Goal: Task Accomplishment & Management: Complete application form

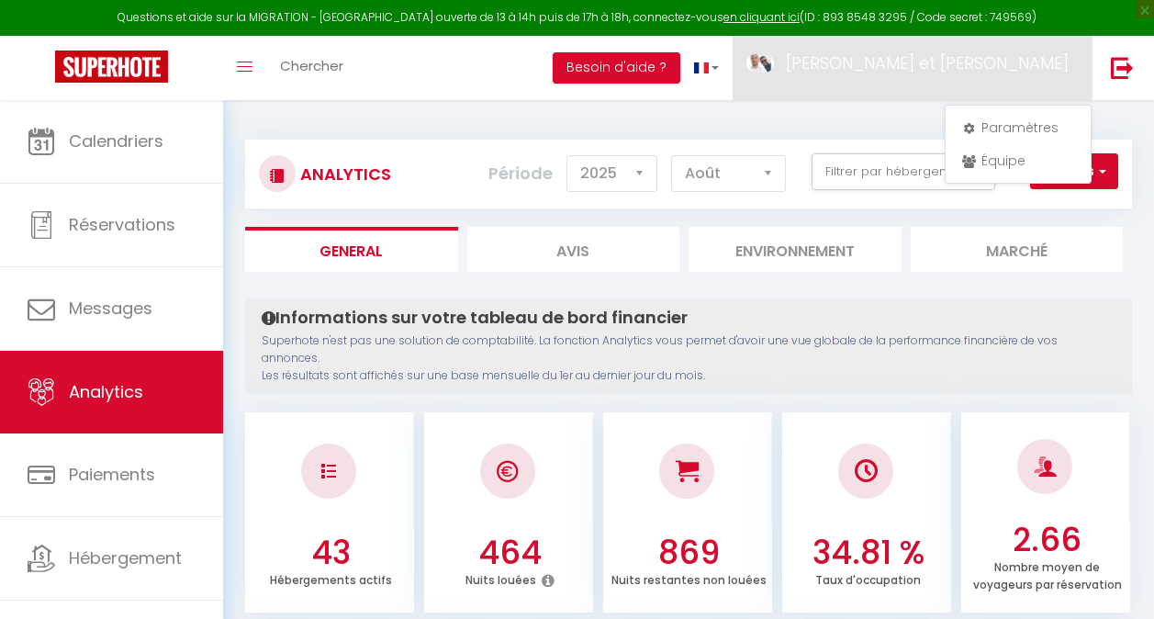
select select "2025"
select select "8"
click at [995, 150] on link "Équipe" at bounding box center [1018, 160] width 136 height 31
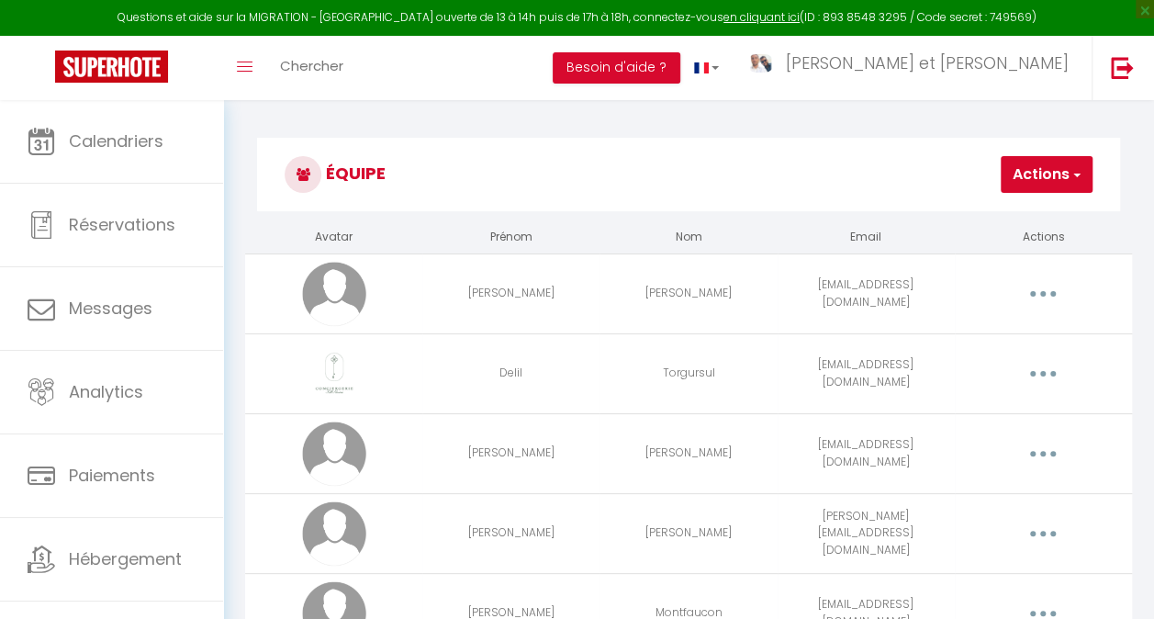
click at [1017, 167] on button "Actions" at bounding box center [1046, 174] width 92 height 37
click at [958, 209] on link "Ajouter un nouvel utilisateur" at bounding box center [983, 215] width 217 height 24
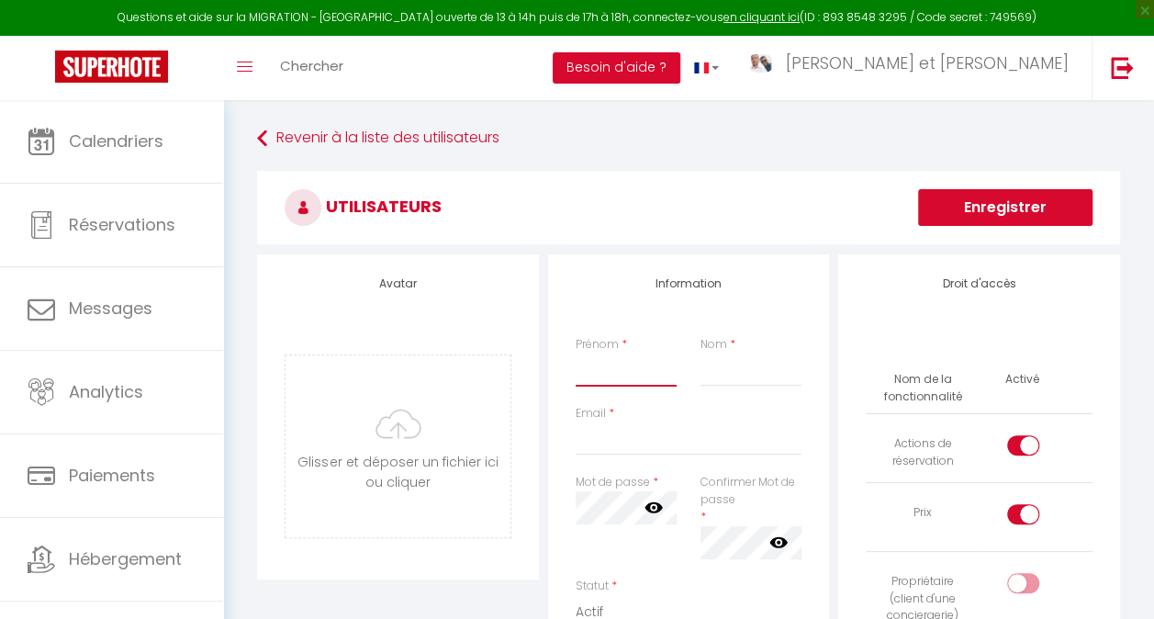
click at [635, 371] on input "Prénom" at bounding box center [625, 369] width 101 height 33
type input "[PERSON_NAME]"
type input "Gautherot"
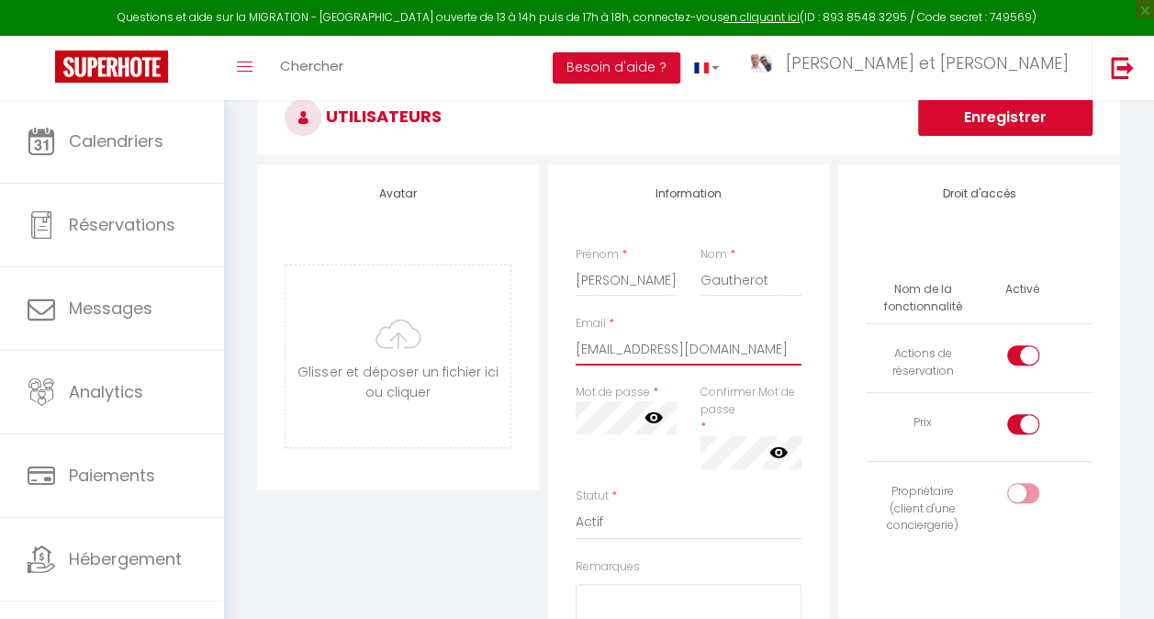
scroll to position [92, 0]
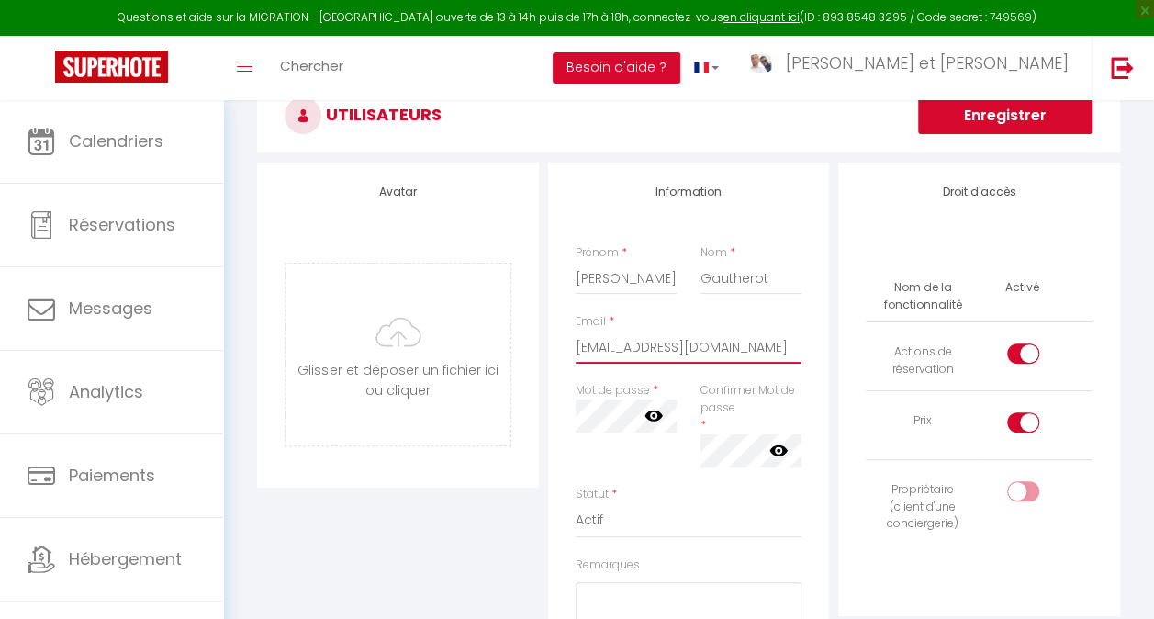
type input "[EMAIL_ADDRESS][DOMAIN_NAME]"
click at [771, 454] on icon at bounding box center [778, 449] width 18 height 18
click at [661, 420] on icon at bounding box center [653, 415] width 18 height 18
click at [685, 490] on div "Statut * Actif Inactif" at bounding box center [688, 511] width 227 height 52
click at [1015, 424] on div at bounding box center [1023, 422] width 32 height 20
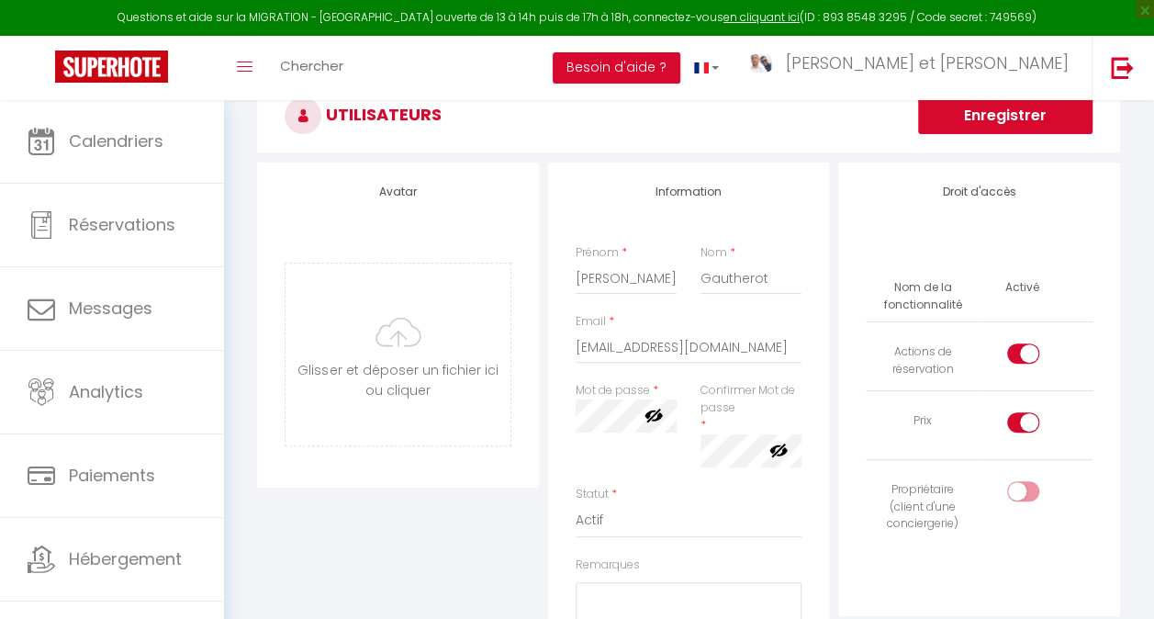
click at [1022, 424] on input "checkbox" at bounding box center [1038, 426] width 32 height 28
checkbox input "false"
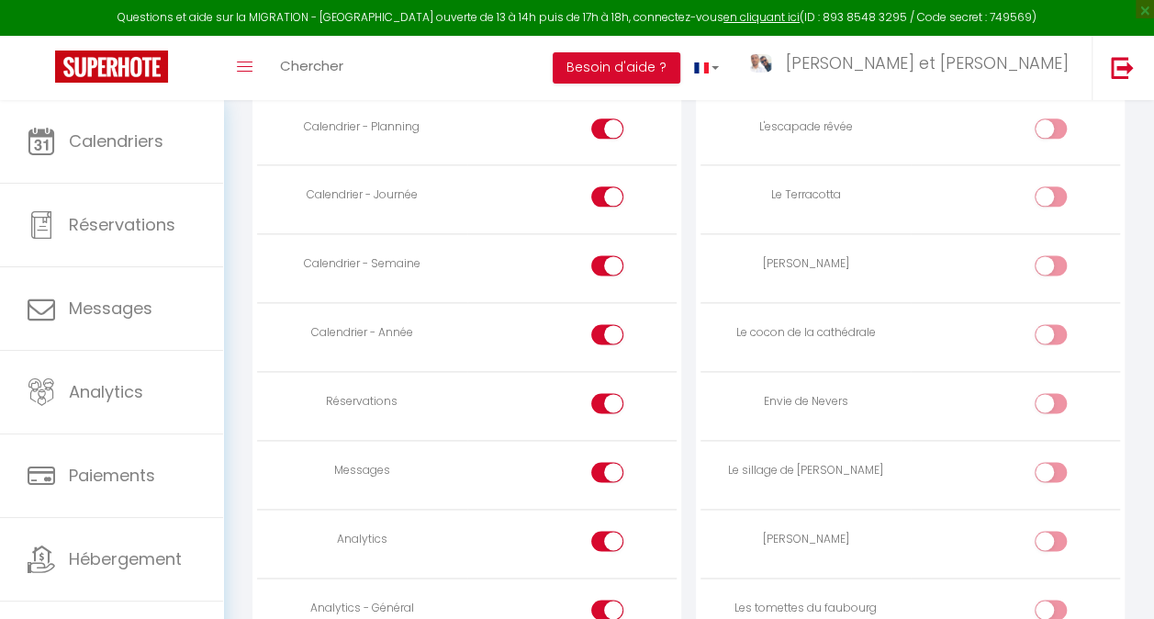
scroll to position [1116, 0]
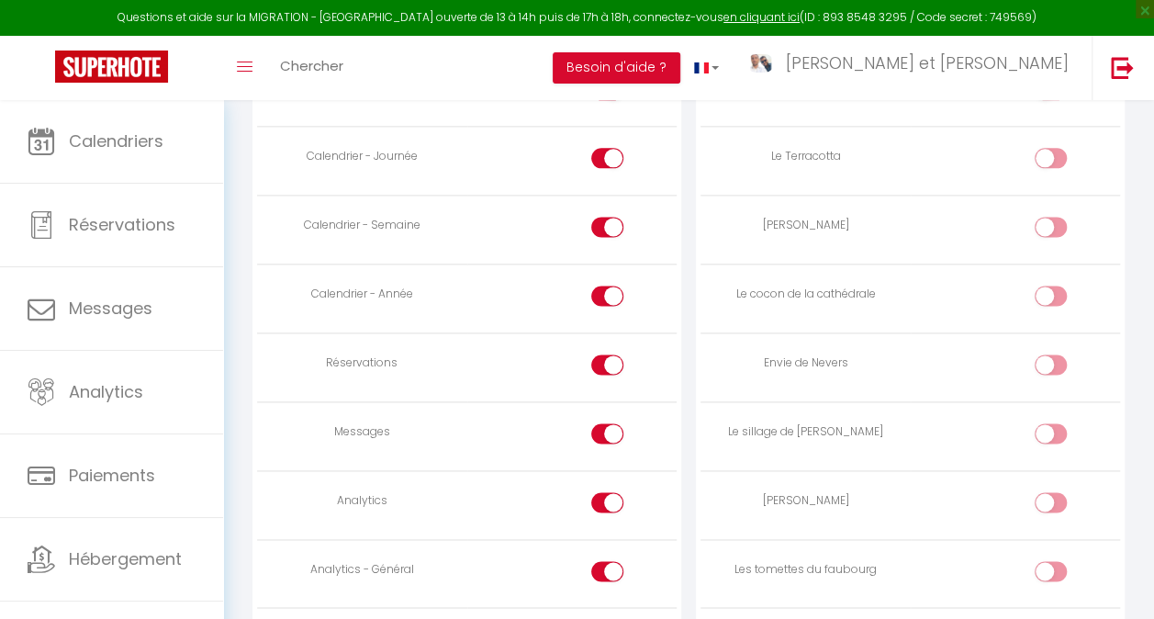
click at [607, 432] on input "checkbox" at bounding box center [623, 437] width 32 height 28
checkbox input "false"
click at [606, 492] on div at bounding box center [607, 502] width 32 height 20
click at [607, 492] on input "checkbox" at bounding box center [623, 506] width 32 height 28
checkbox input "false"
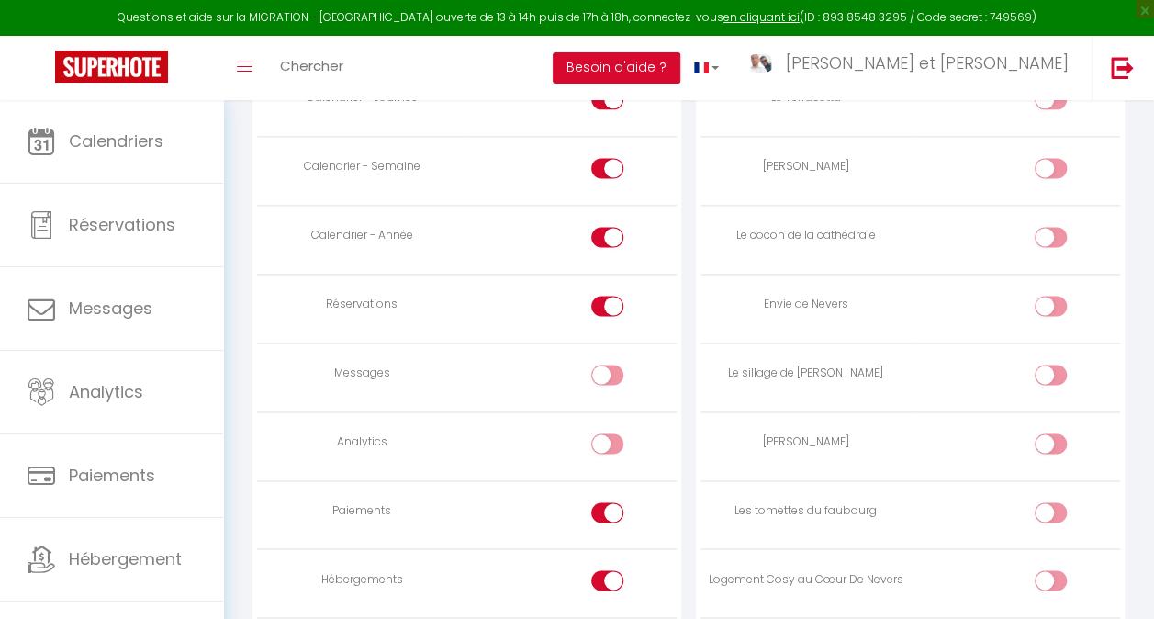
click at [604, 510] on div at bounding box center [607, 512] width 32 height 20
click at [607, 510] on input "checkbox" at bounding box center [623, 516] width 32 height 28
checkbox input "false"
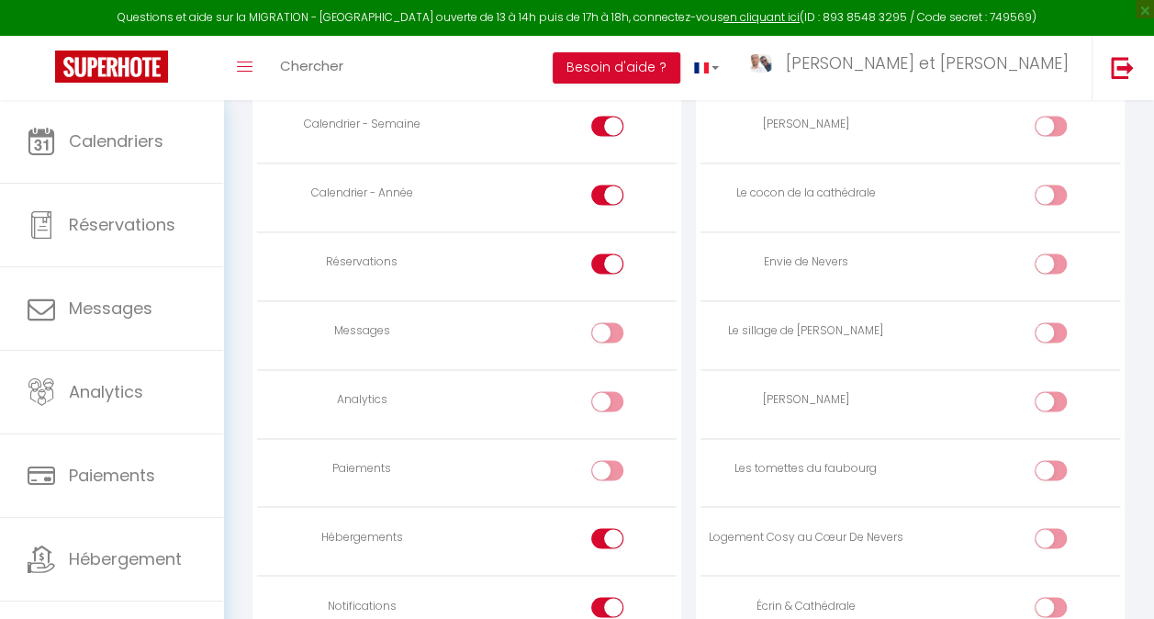
click at [604, 528] on div at bounding box center [607, 538] width 32 height 20
click at [607, 528] on input "checkbox" at bounding box center [623, 542] width 32 height 28
checkbox input "false"
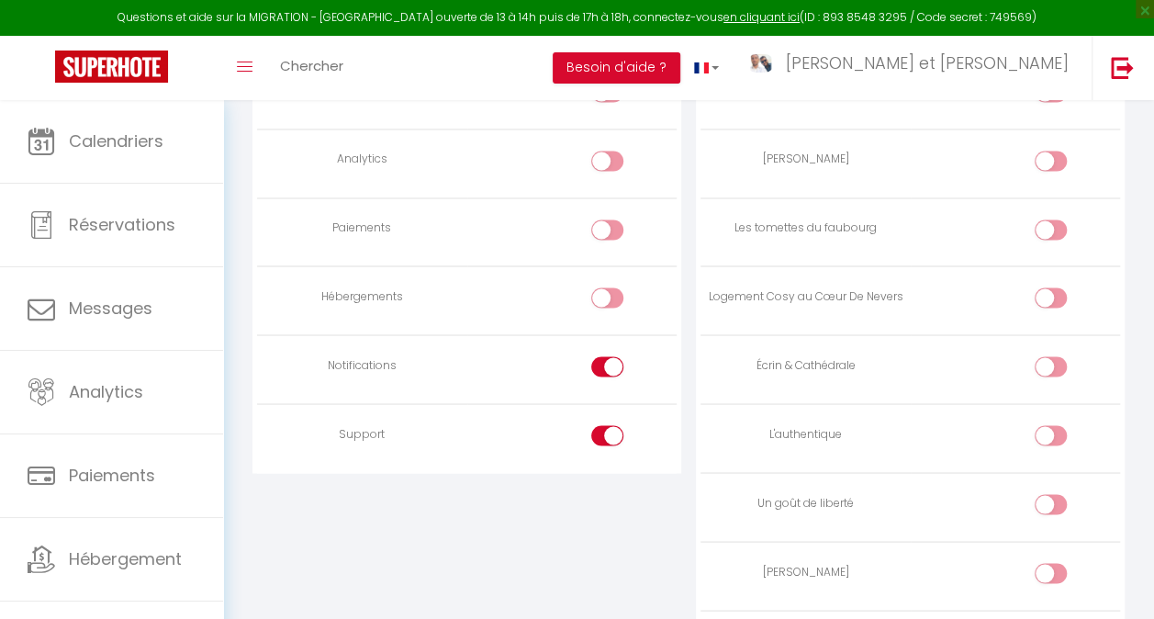
scroll to position [1459, 0]
click at [611, 428] on input "checkbox" at bounding box center [623, 437] width 32 height 28
checkbox input "false"
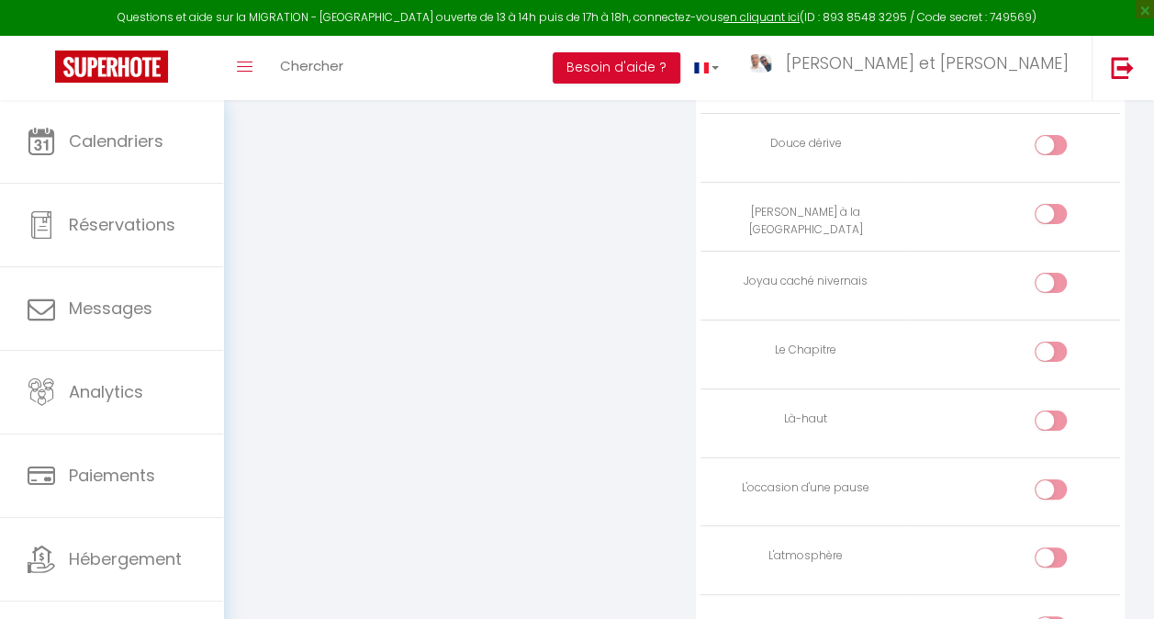
scroll to position [3486, 0]
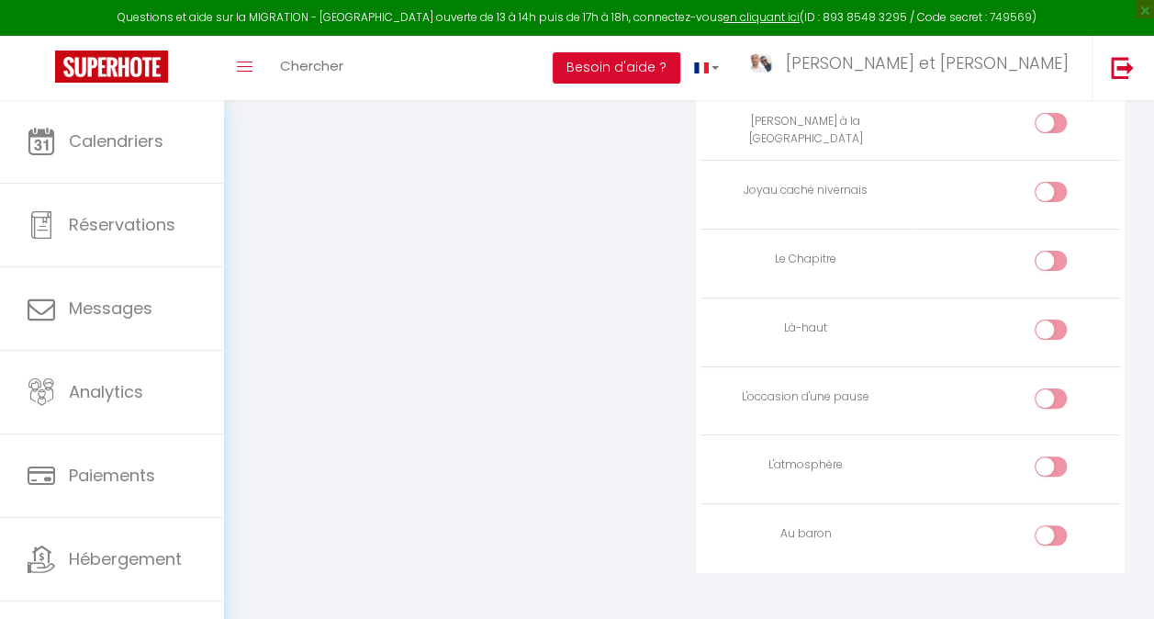
click at [1048, 525] on div at bounding box center [1050, 535] width 32 height 20
click at [1050, 525] on input "checkbox" at bounding box center [1066, 539] width 32 height 28
checkbox input "true"
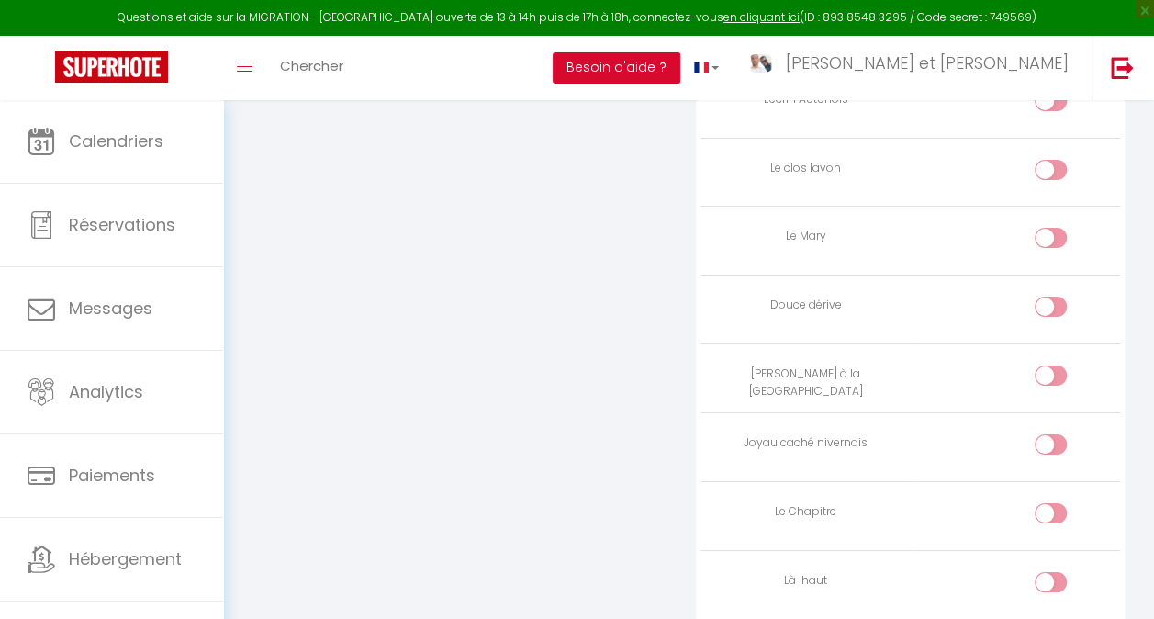
scroll to position [3190, 0]
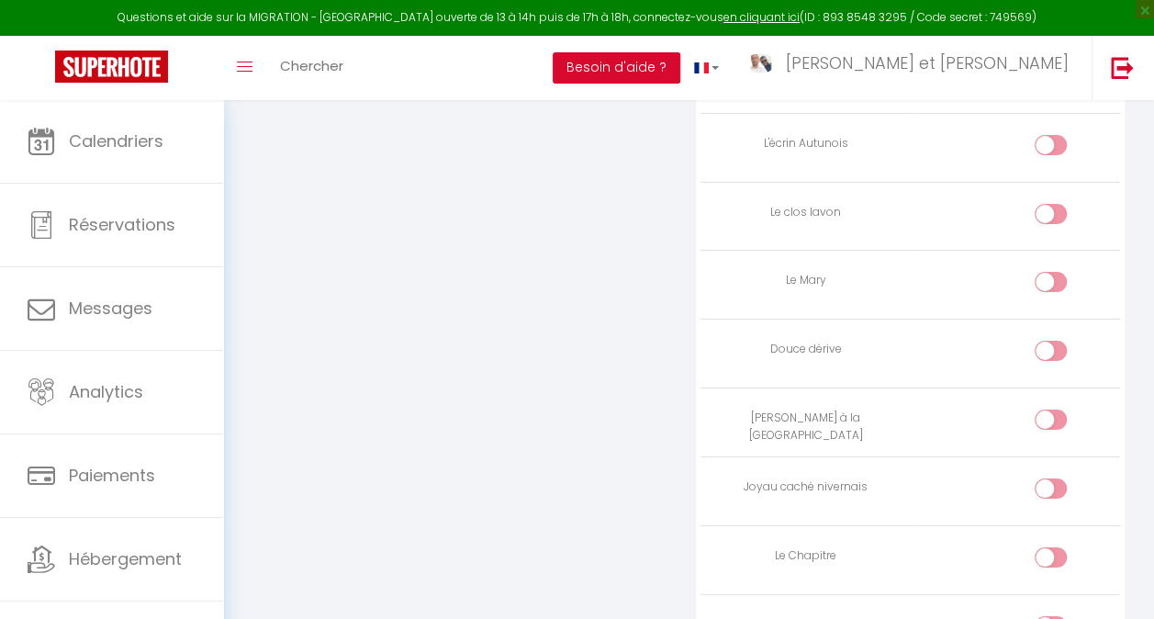
click at [1055, 340] on input "checkbox" at bounding box center [1066, 354] width 32 height 28
checkbox input "true"
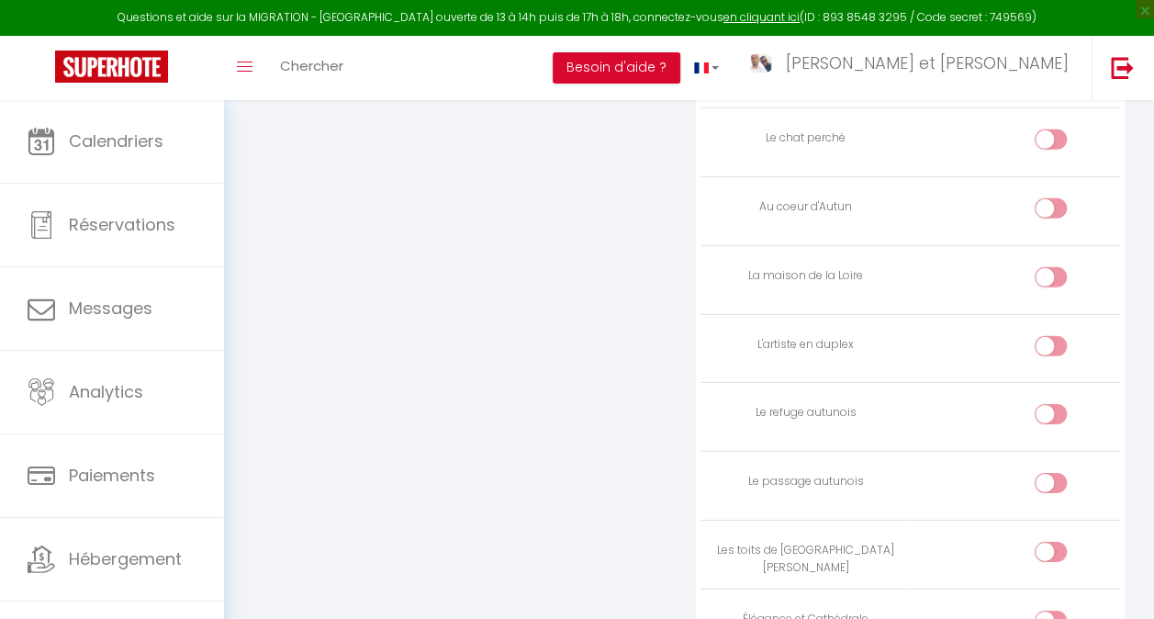
scroll to position [2645, 0]
click at [1055, 268] on input "checkbox" at bounding box center [1066, 282] width 32 height 28
checkbox input "true"
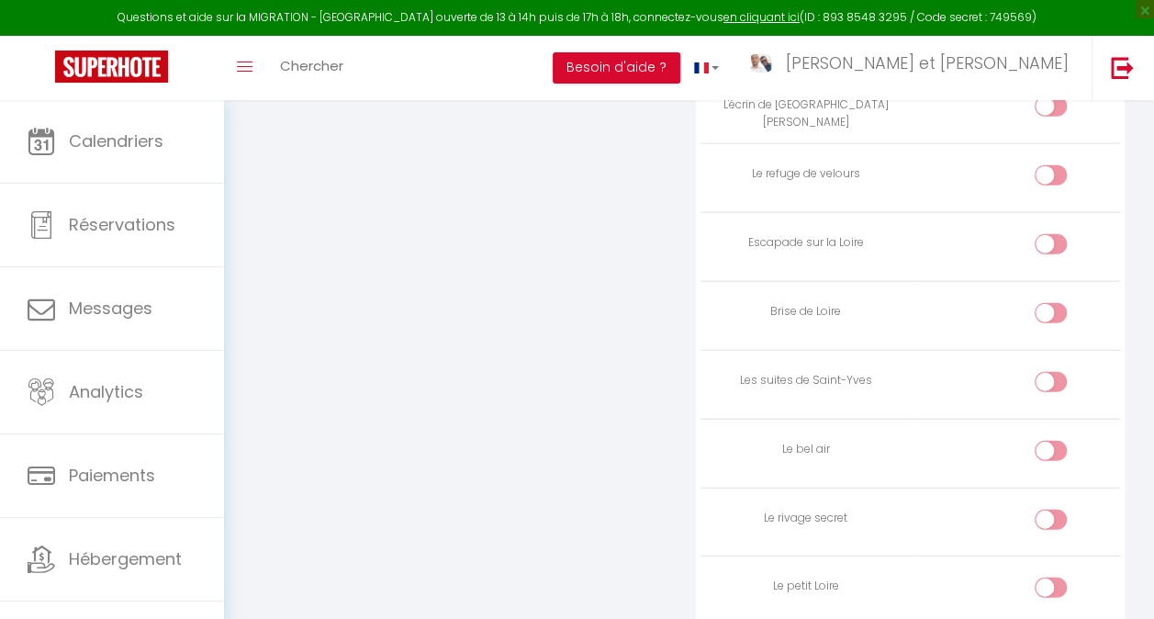
scroll to position [2059, 0]
click at [1048, 220] on td at bounding box center [1014, 248] width 209 height 69
click at [1047, 235] on div at bounding box center [1050, 245] width 32 height 20
click at [1050, 235] on input "checkbox" at bounding box center [1066, 249] width 32 height 28
checkbox input "true"
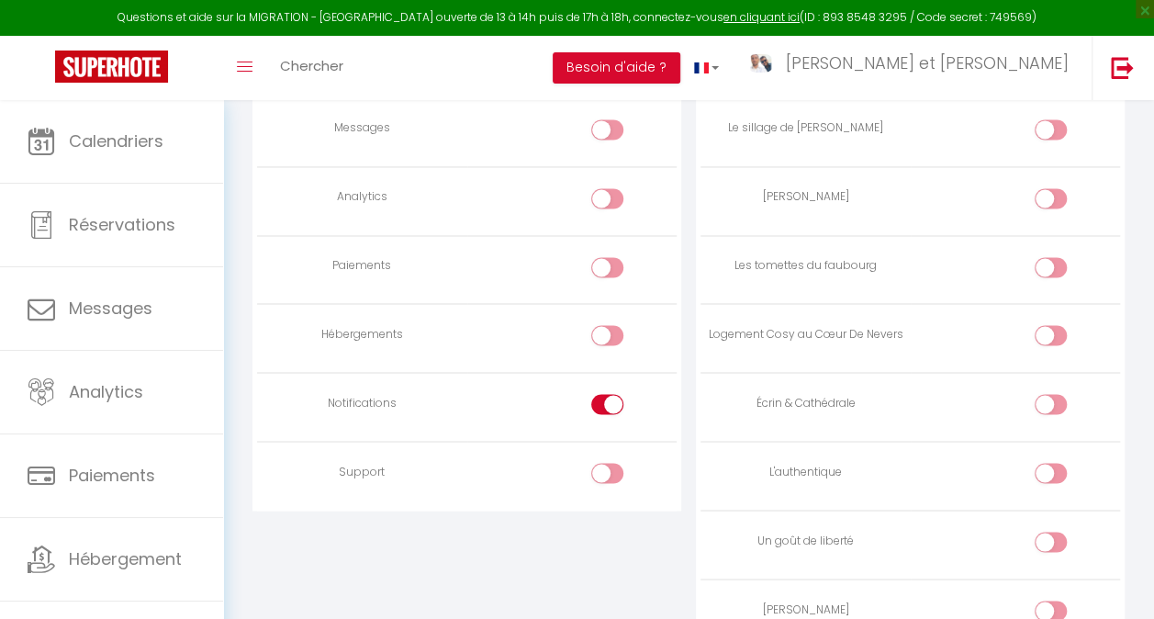
scroll to position [1415, 0]
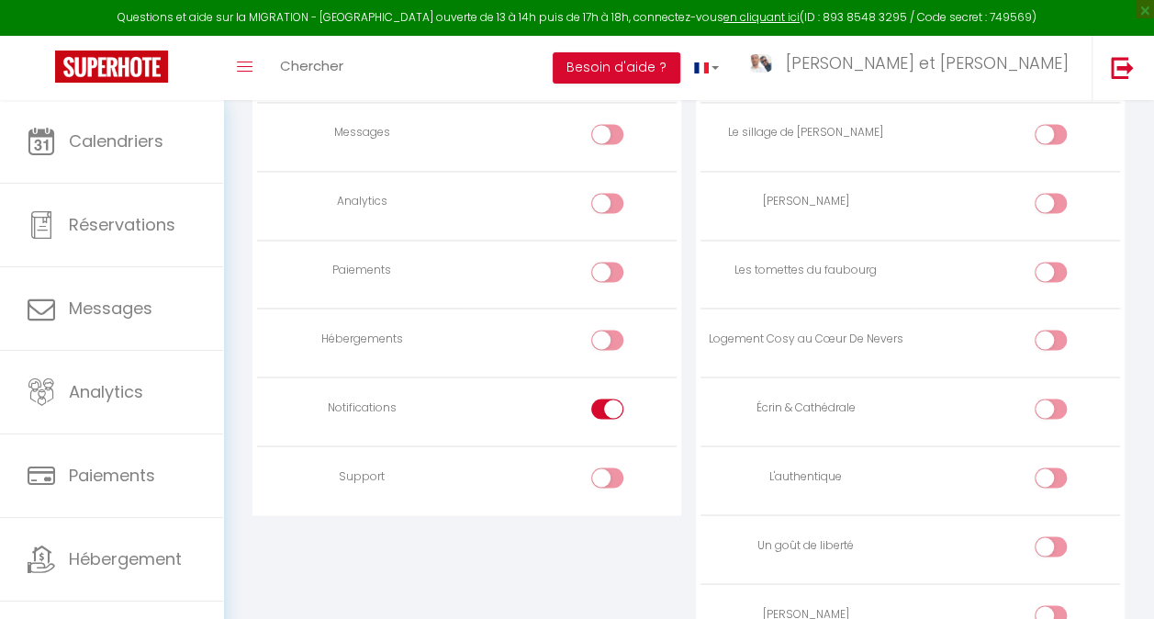
click at [1045, 268] on div at bounding box center [1050, 272] width 32 height 20
click at [1050, 268] on input "checkbox" at bounding box center [1066, 276] width 32 height 28
checkbox input "true"
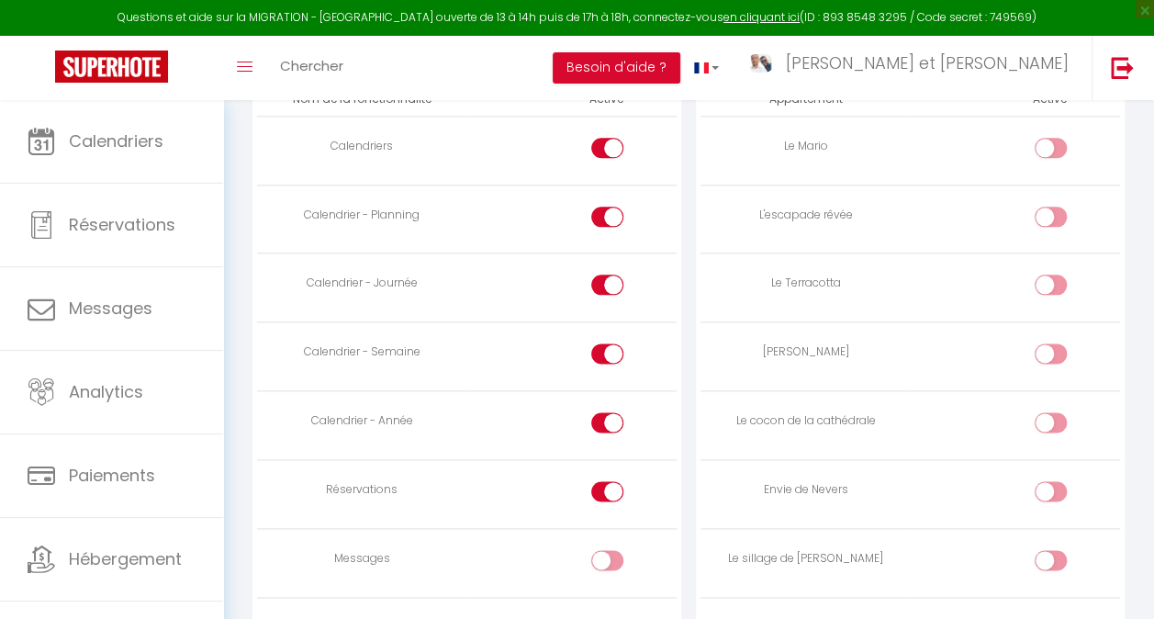
scroll to position [923, 0]
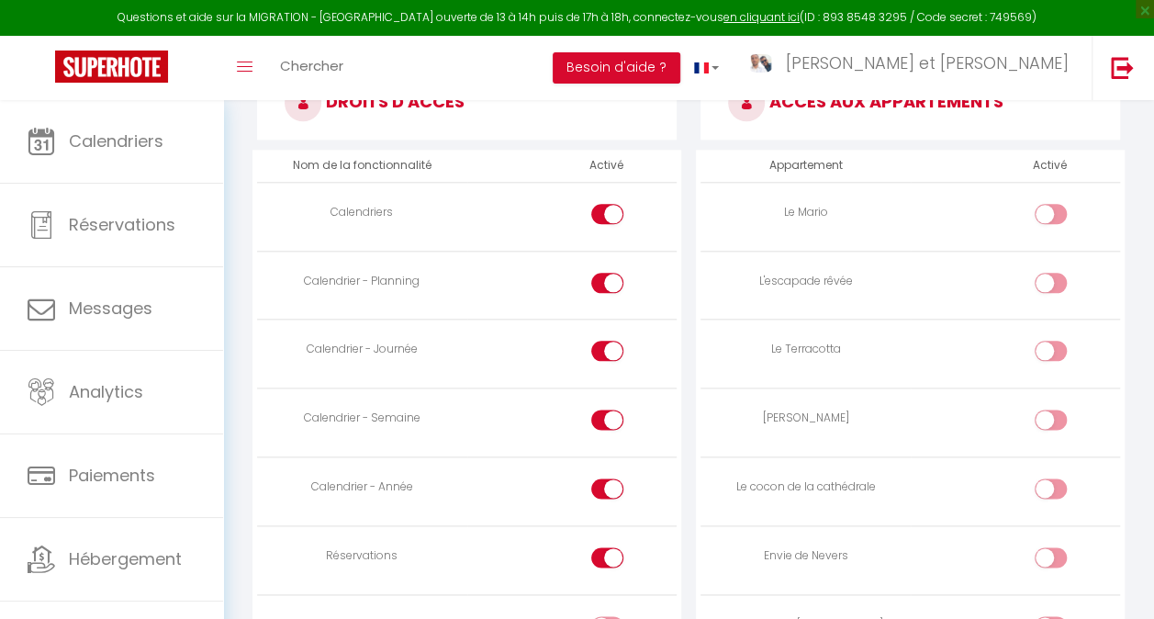
click at [1044, 281] on div at bounding box center [1050, 283] width 32 height 20
click at [1050, 281] on input "checkbox" at bounding box center [1066, 287] width 32 height 28
checkbox input "true"
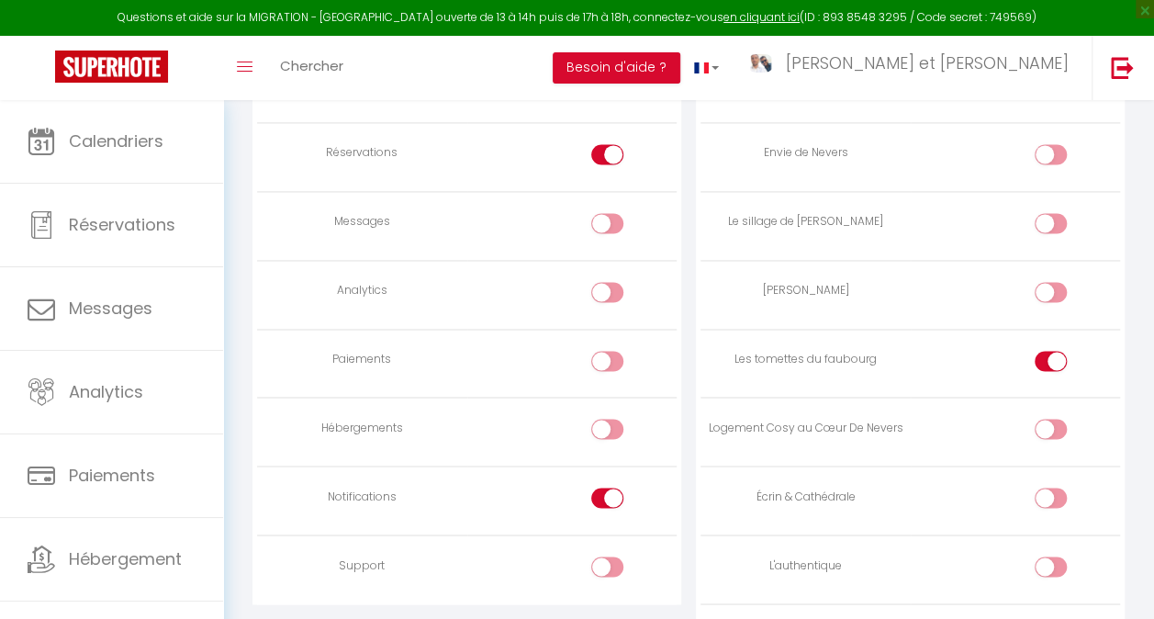
scroll to position [1400, 0]
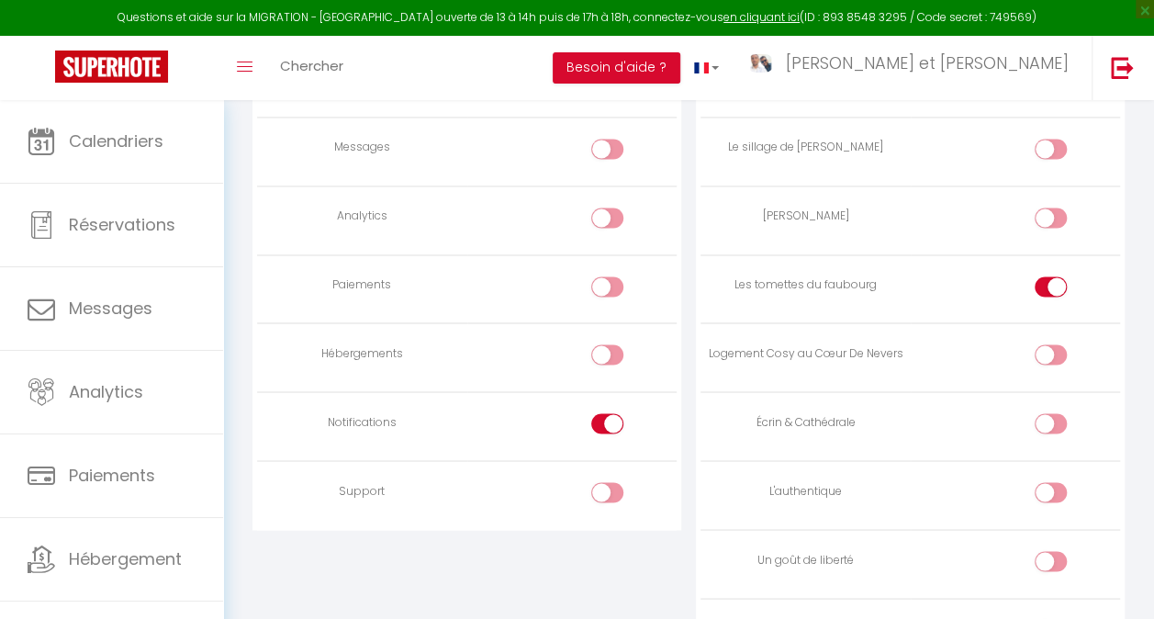
click at [1050, 362] on input "checkbox" at bounding box center [1066, 358] width 32 height 28
checkbox input "true"
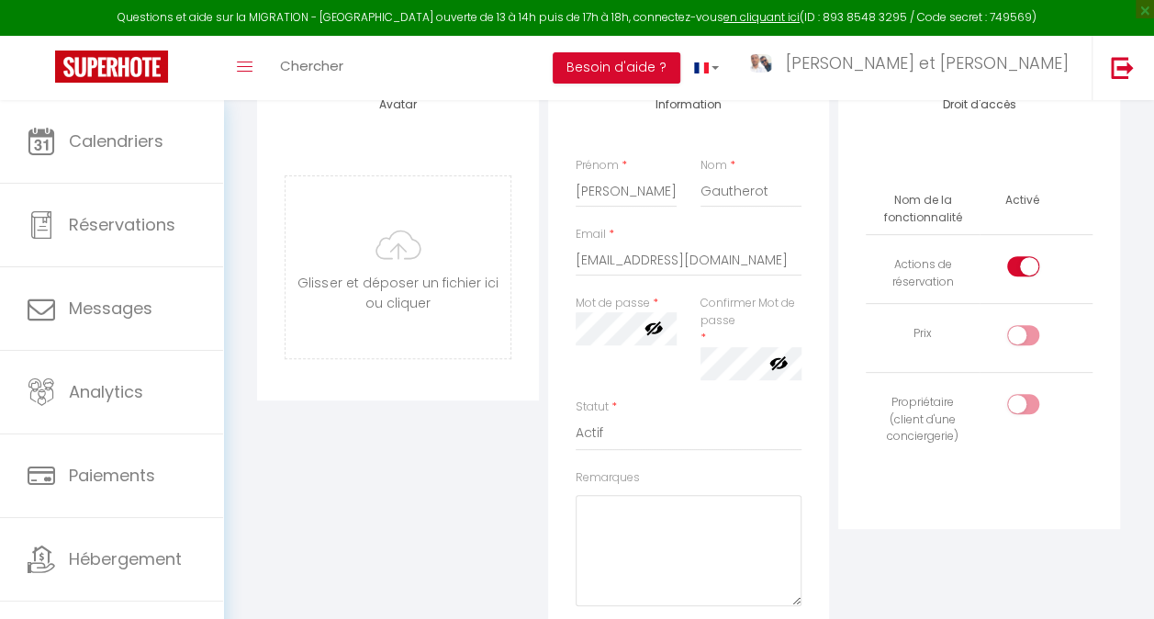
scroll to position [0, 0]
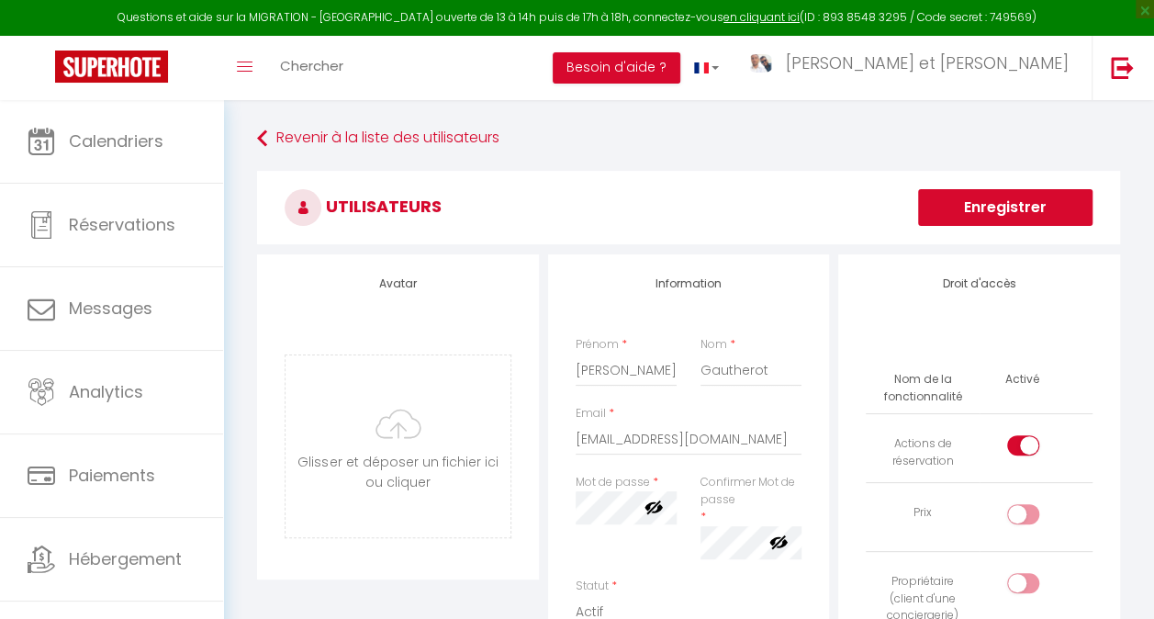
click at [992, 218] on button "Enregistrer" at bounding box center [1005, 207] width 174 height 37
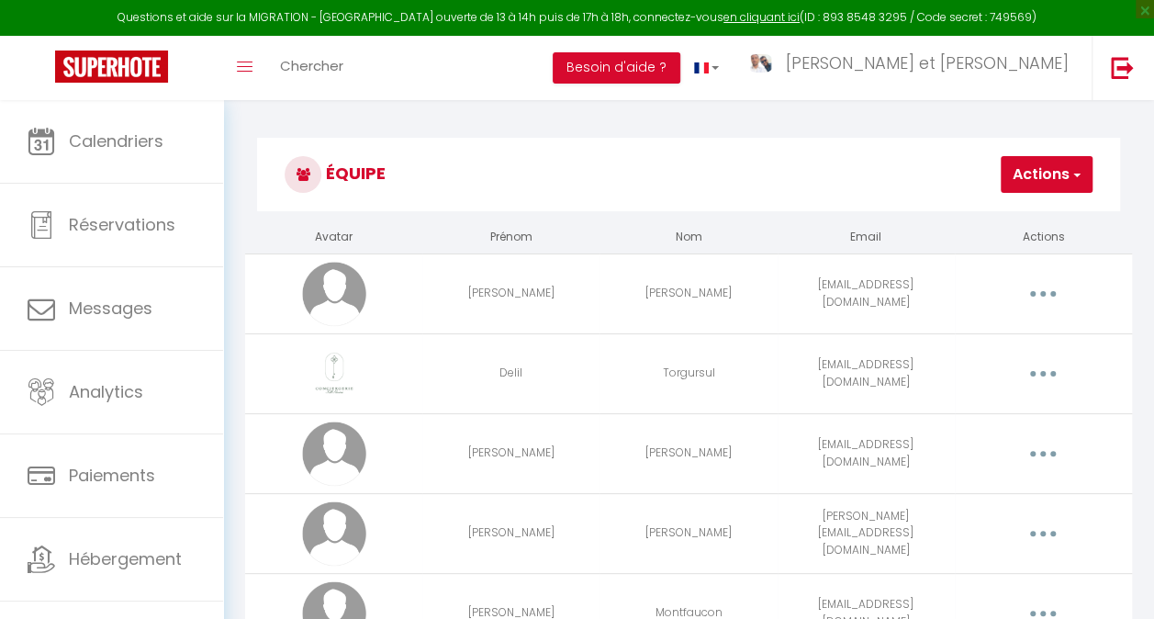
scroll to position [251, 0]
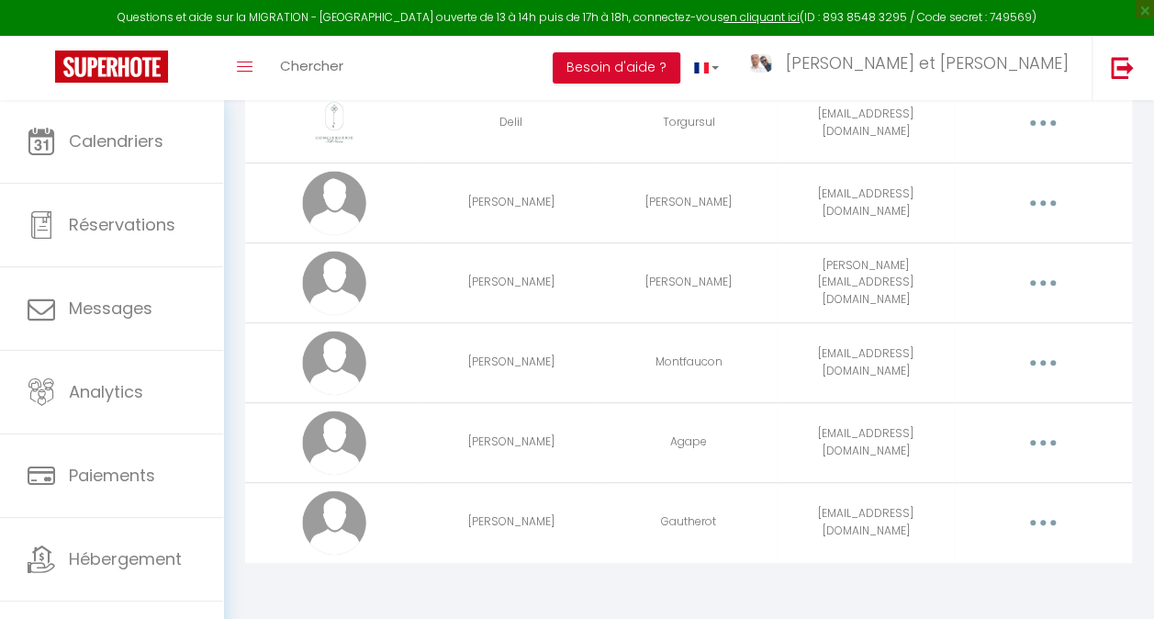
click at [1053, 357] on button "button" at bounding box center [1043, 362] width 49 height 35
click at [1003, 400] on link "Editer" at bounding box center [994, 407] width 136 height 31
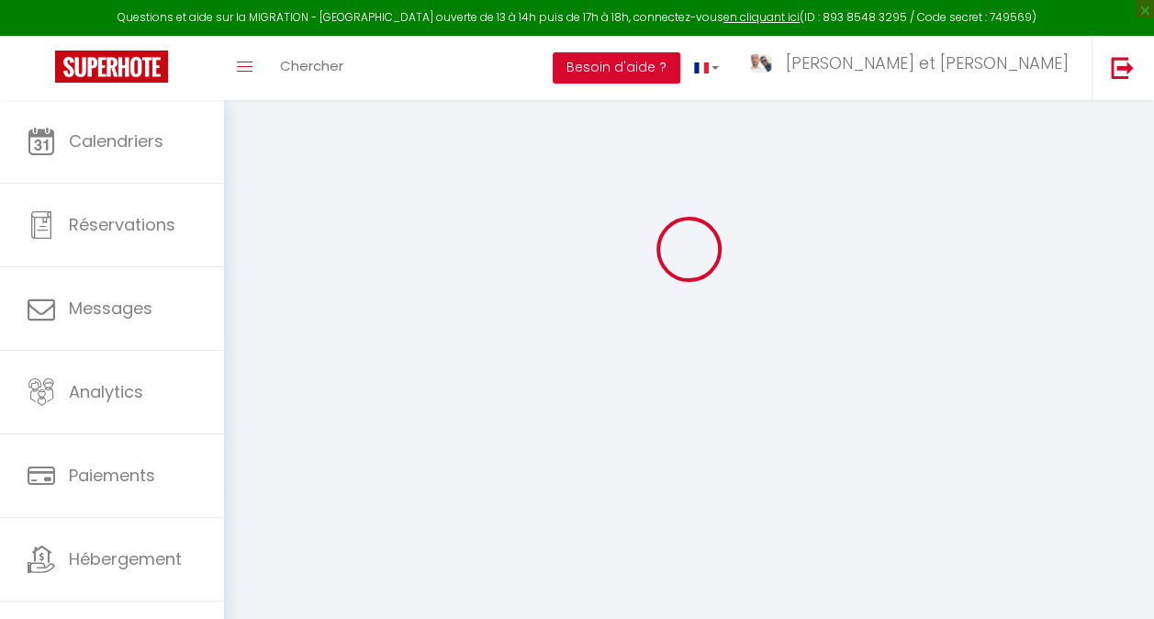
type input "[PERSON_NAME]"
type input "Montfaucon"
type input "[EMAIL_ADDRESS][DOMAIN_NAME]"
type textarea "[URL][DOMAIN_NAME]"
checkbox input "true"
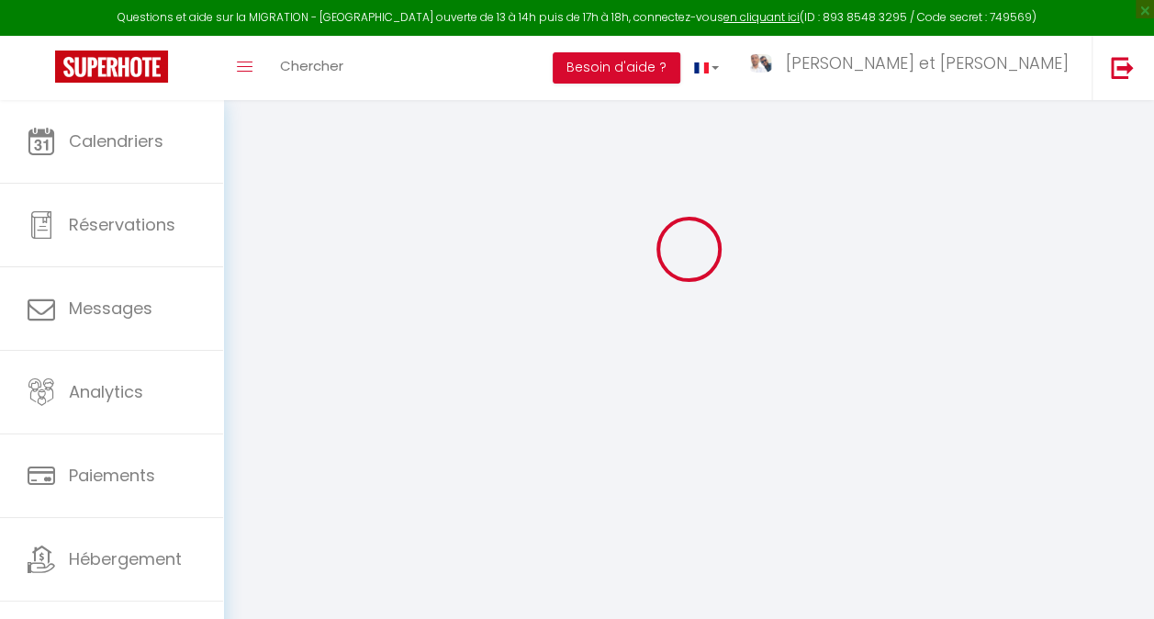
checkbox input "false"
checkbox input "true"
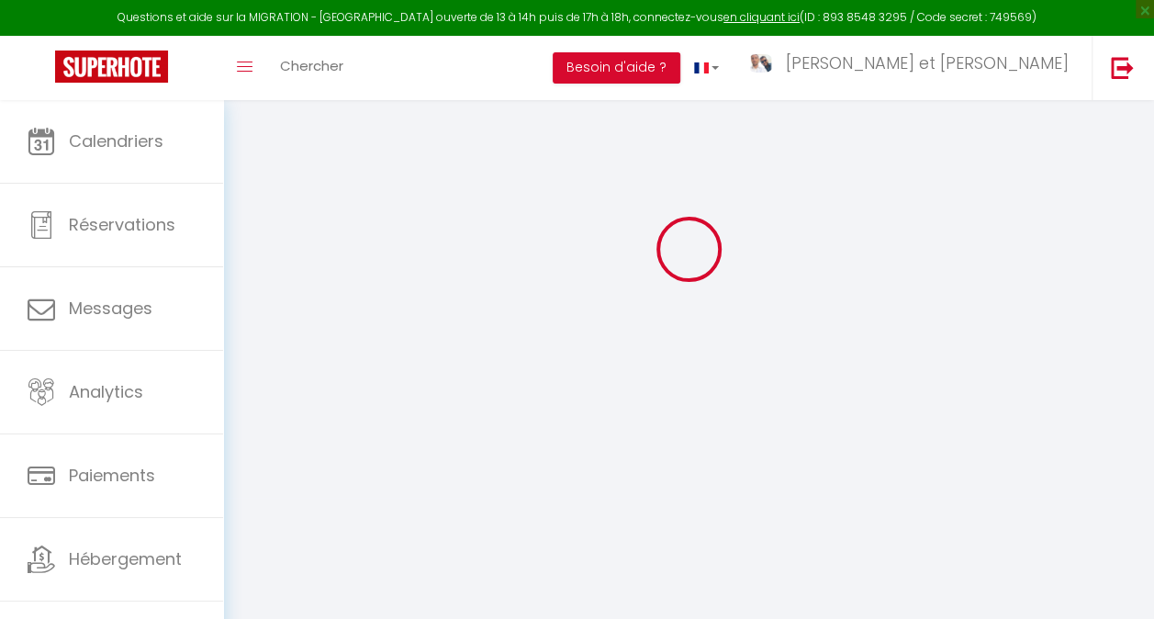
checkbox input "true"
checkbox input "false"
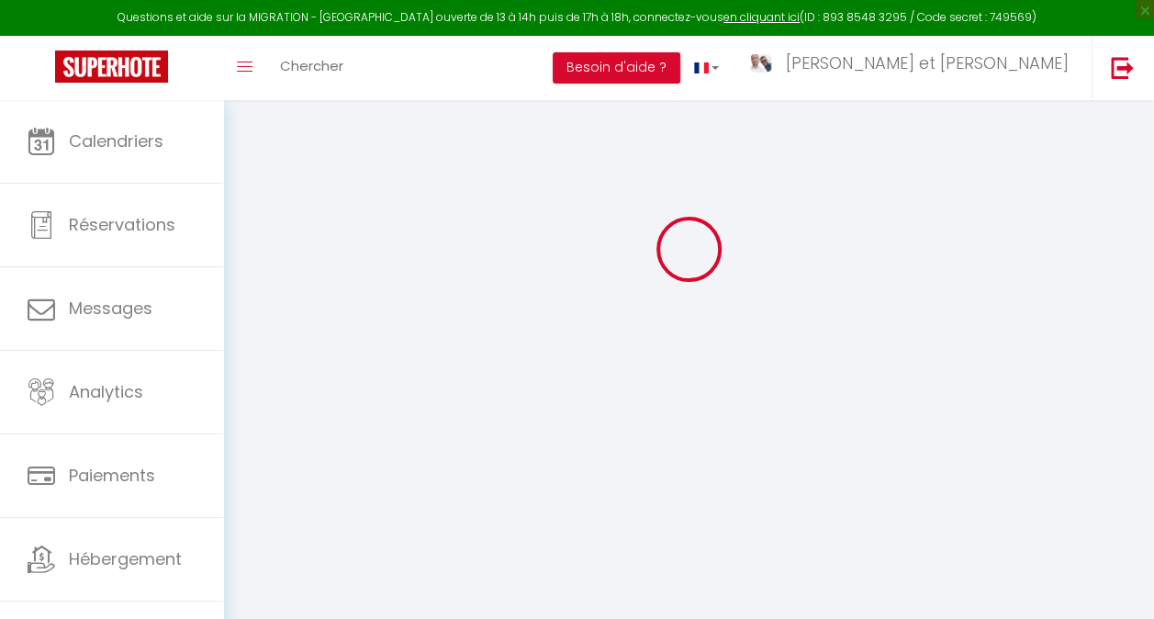
checkbox input "false"
checkbox input "true"
checkbox input "false"
select select
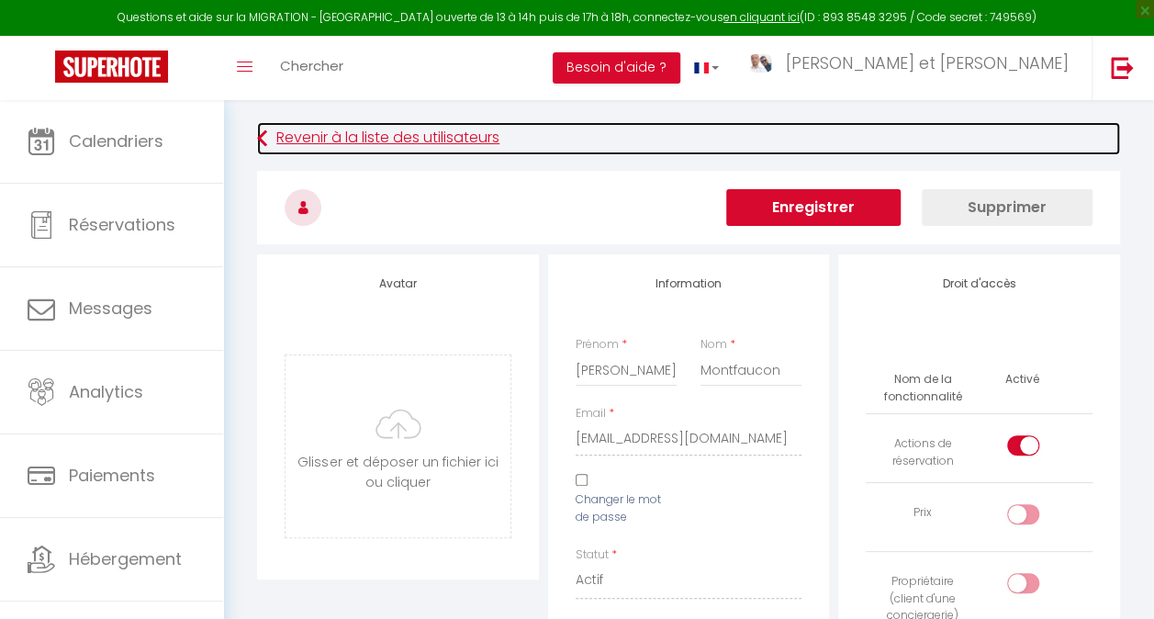
click at [273, 132] on link "Revenir à la liste des utilisateurs" at bounding box center [688, 138] width 863 height 33
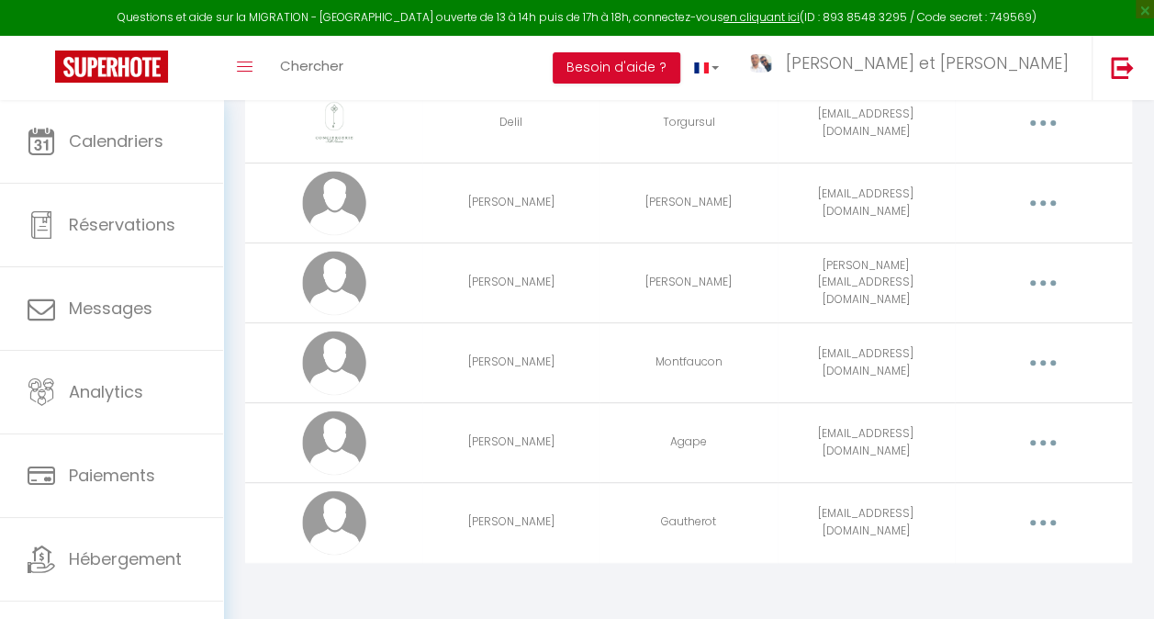
scroll to position [251, 0]
click at [1059, 518] on button "button" at bounding box center [1043, 522] width 49 height 35
click at [1009, 555] on link "Editer" at bounding box center [994, 567] width 136 height 31
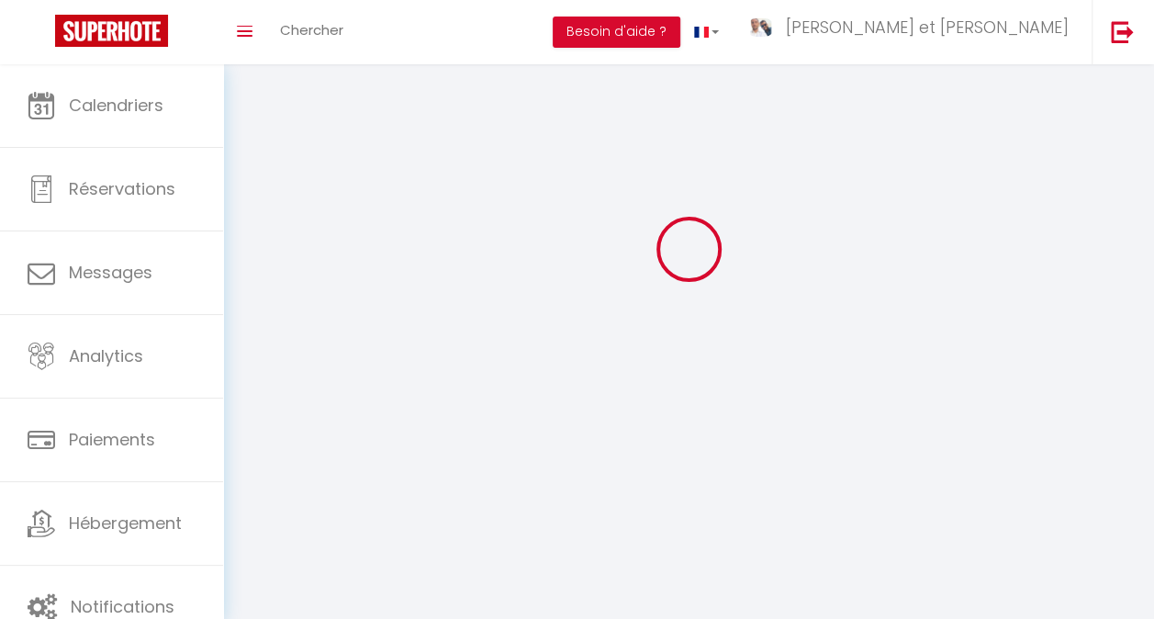
scroll to position [100, 0]
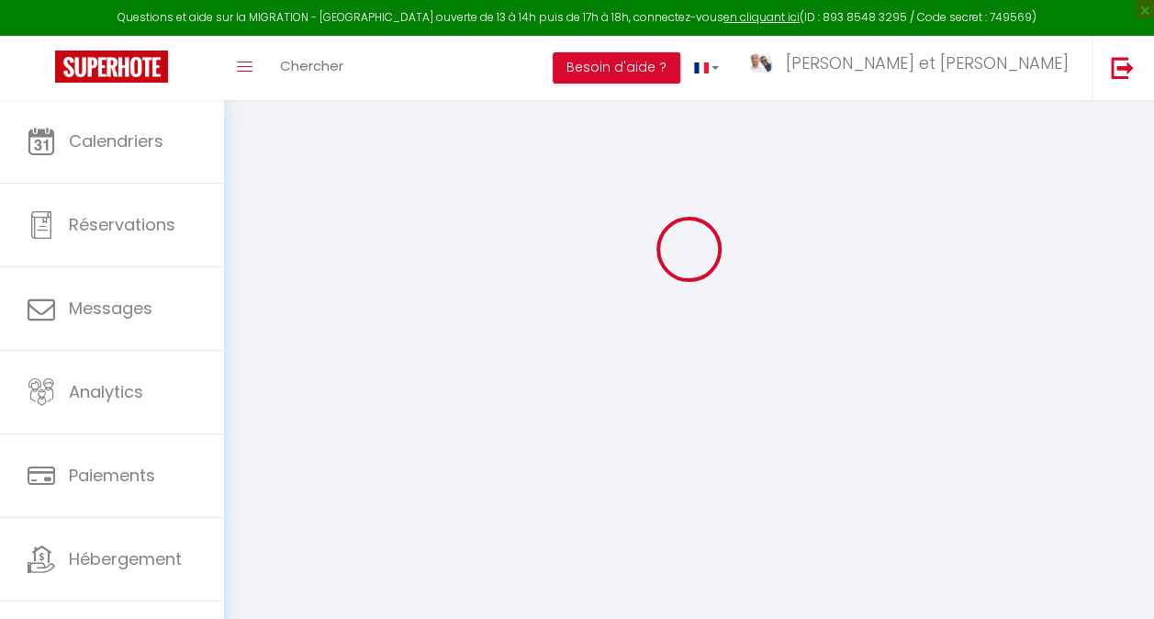
type input "[PERSON_NAME]"
type input "Gautherot"
type input "[EMAIL_ADDRESS][DOMAIN_NAME]"
type textarea "[URL][DOMAIN_NAME]"
checkbox input "true"
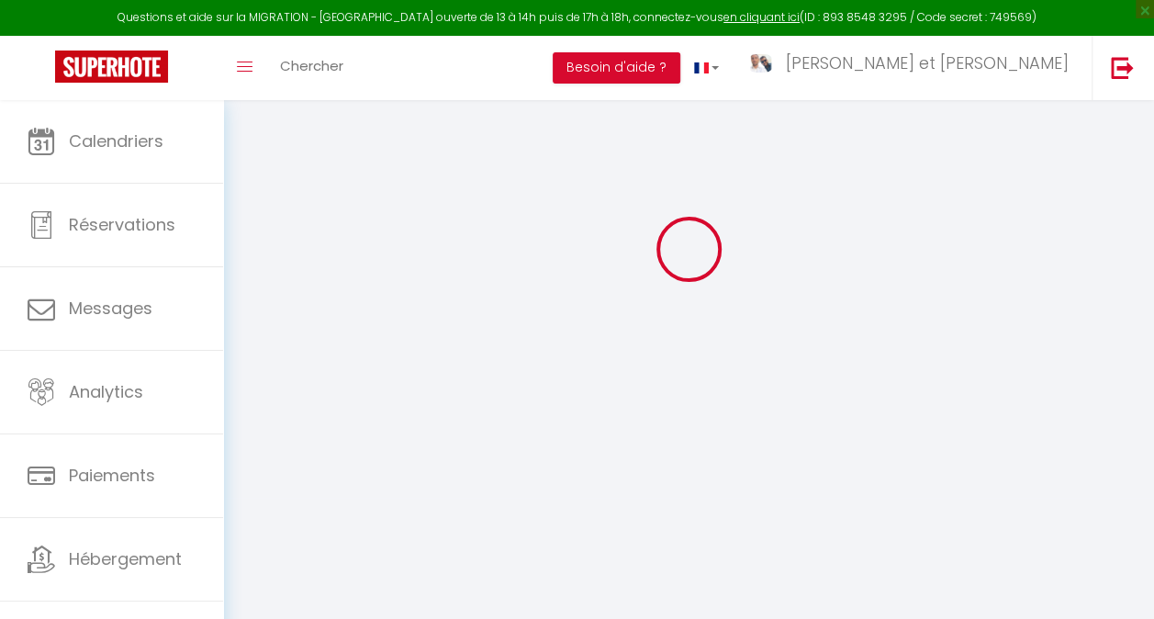
checkbox input "false"
checkbox input "true"
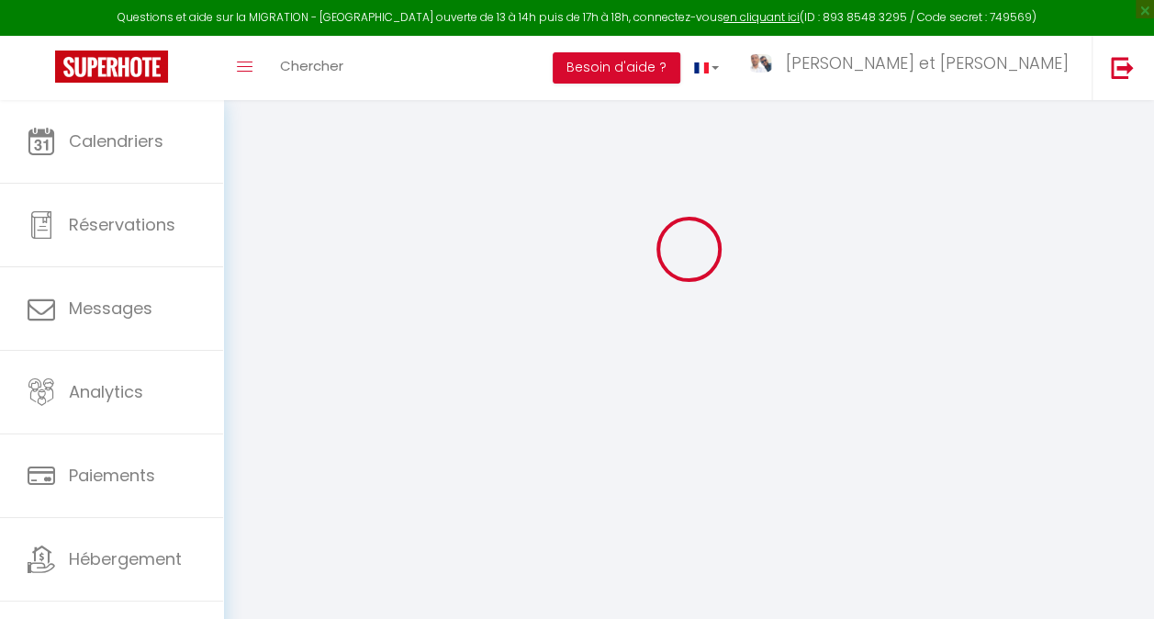
checkbox input "true"
checkbox input "false"
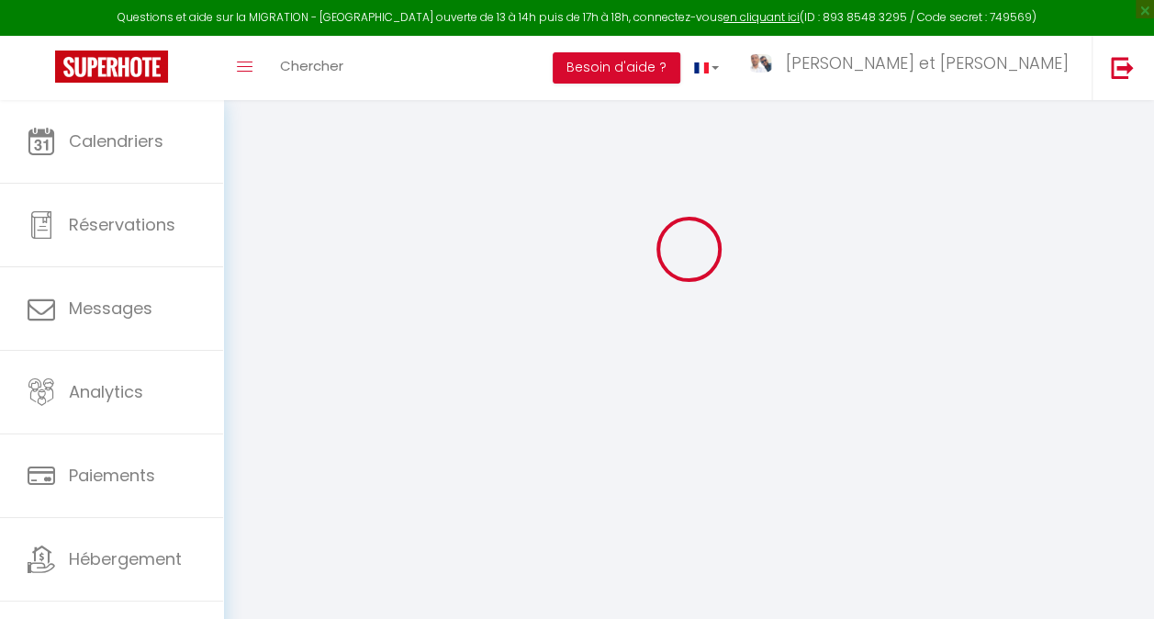
checkbox input "false"
checkbox input "true"
checkbox input "false"
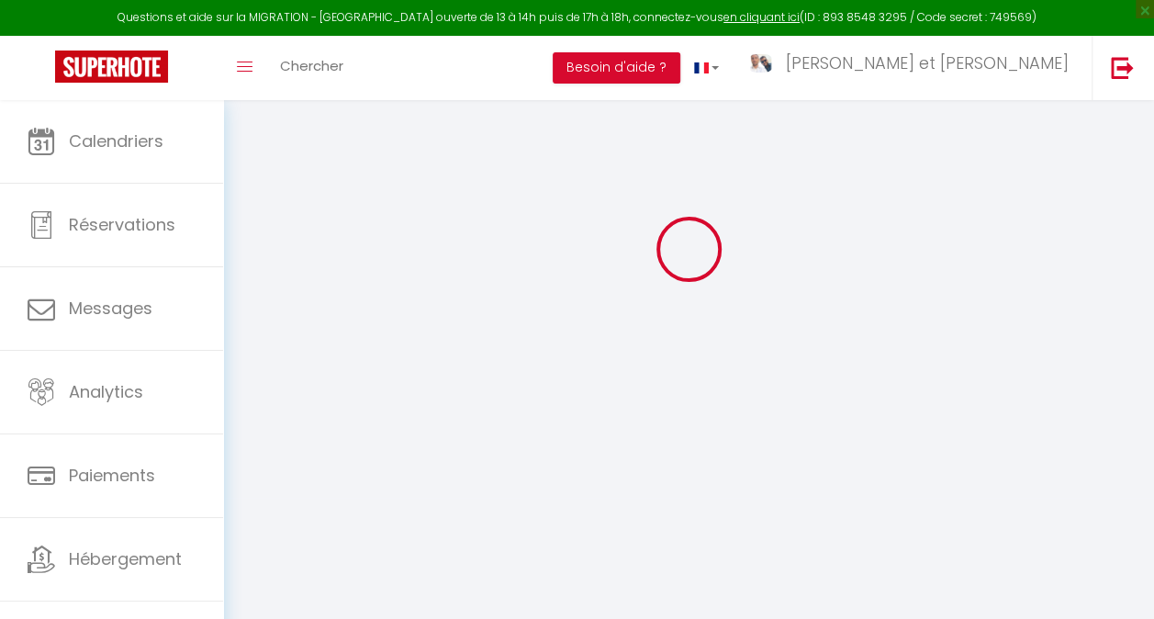
select select
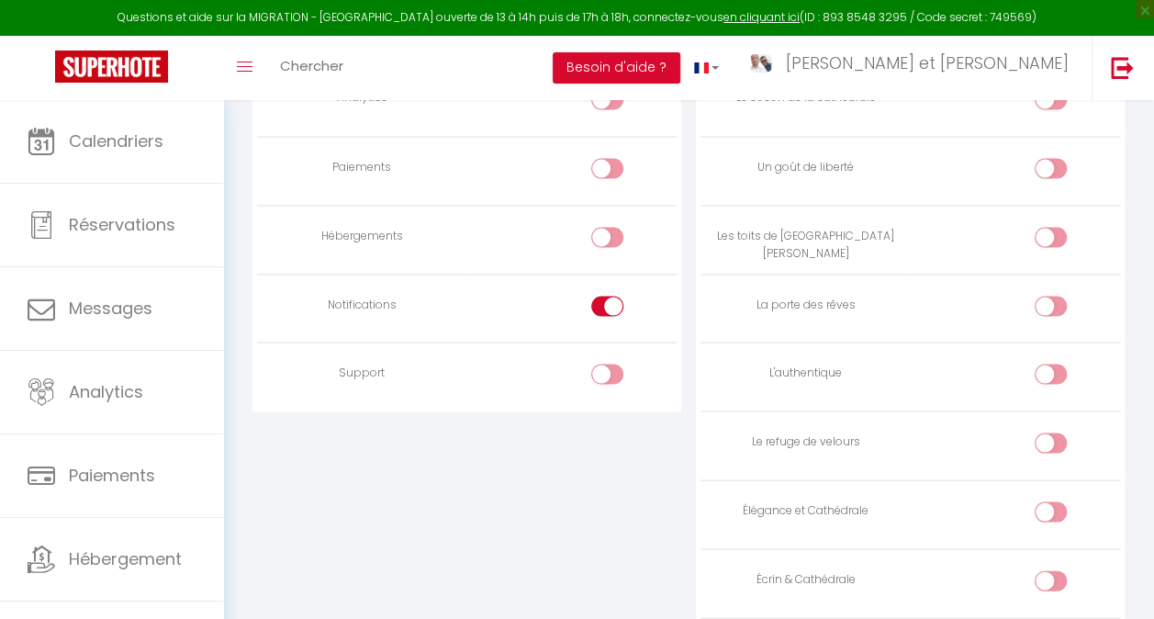
scroll to position [1617, 0]
click at [603, 233] on div at bounding box center [607, 238] width 32 height 20
click at [607, 233] on input "checkbox" at bounding box center [623, 242] width 32 height 28
checkbox input "true"
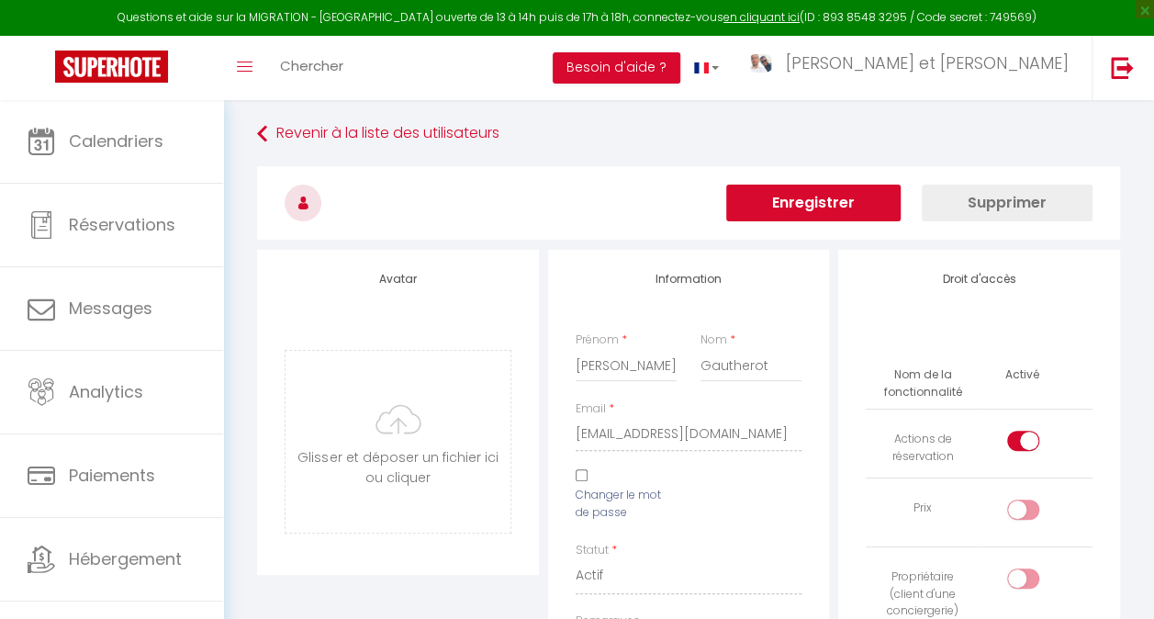
scroll to position [0, 0]
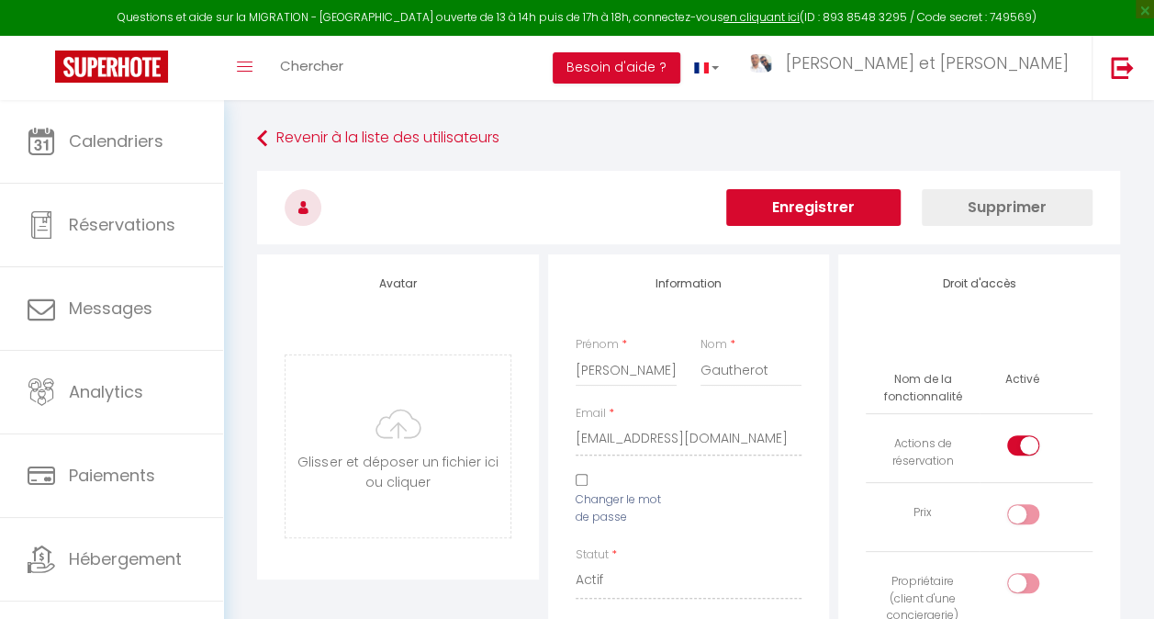
click at [816, 202] on button "Enregistrer" at bounding box center [813, 207] width 174 height 37
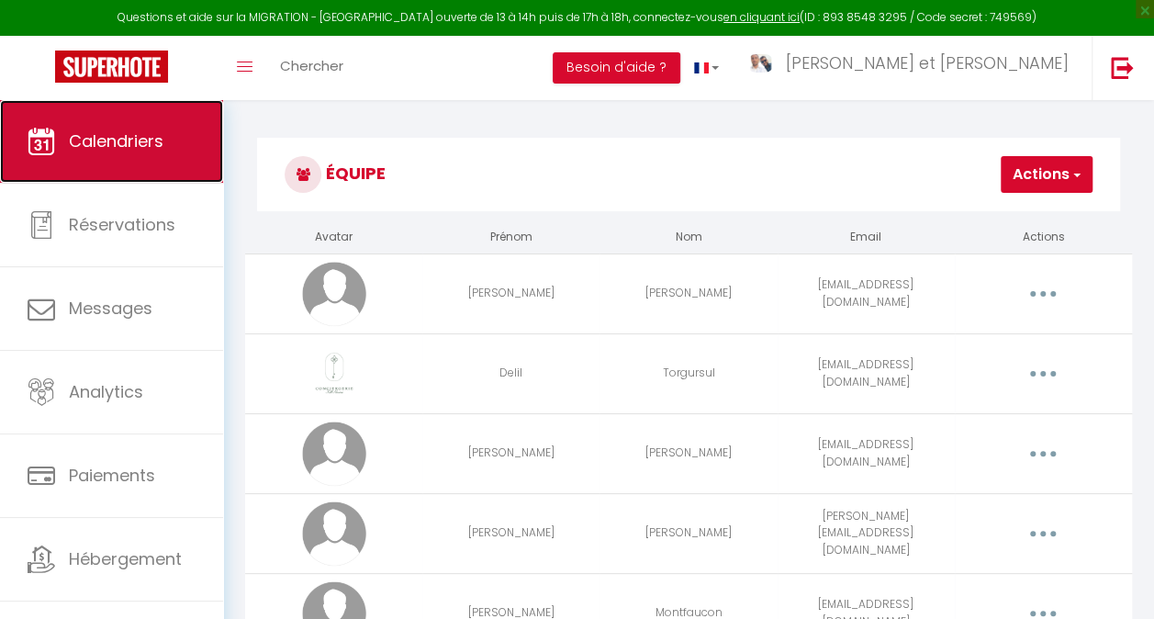
click at [107, 136] on span "Calendriers" at bounding box center [116, 140] width 95 height 23
